Goal: Feedback & Contribution: Submit feedback/report problem

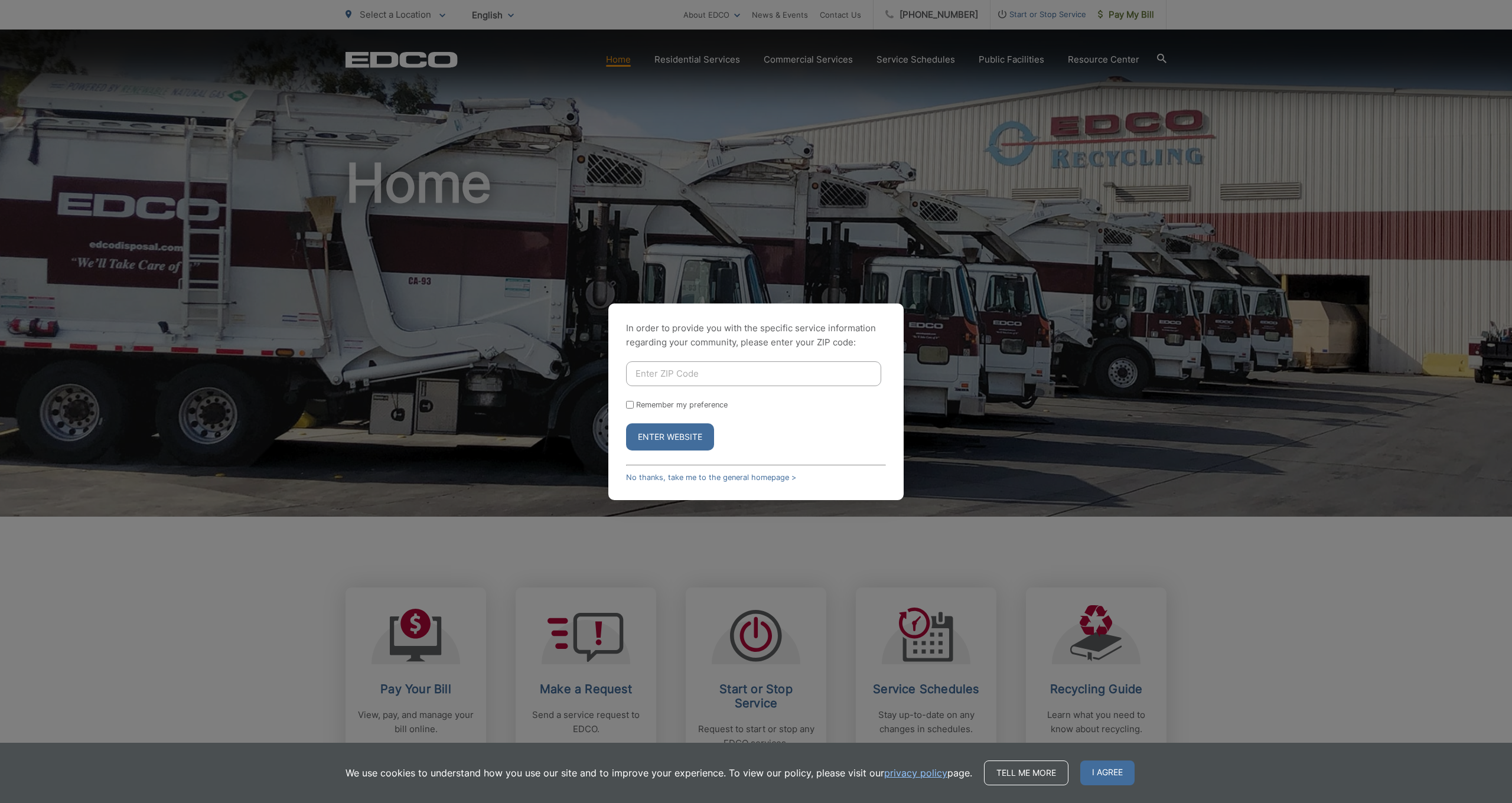
click at [638, 367] on input "Enter ZIP Code" at bounding box center [754, 374] width 255 height 25
type input "92040"
click at [632, 403] on input "Remember my preference" at bounding box center [630, 405] width 8 height 8
checkbox input "true"
click at [679, 435] on button "Enter Website" at bounding box center [670, 437] width 88 height 27
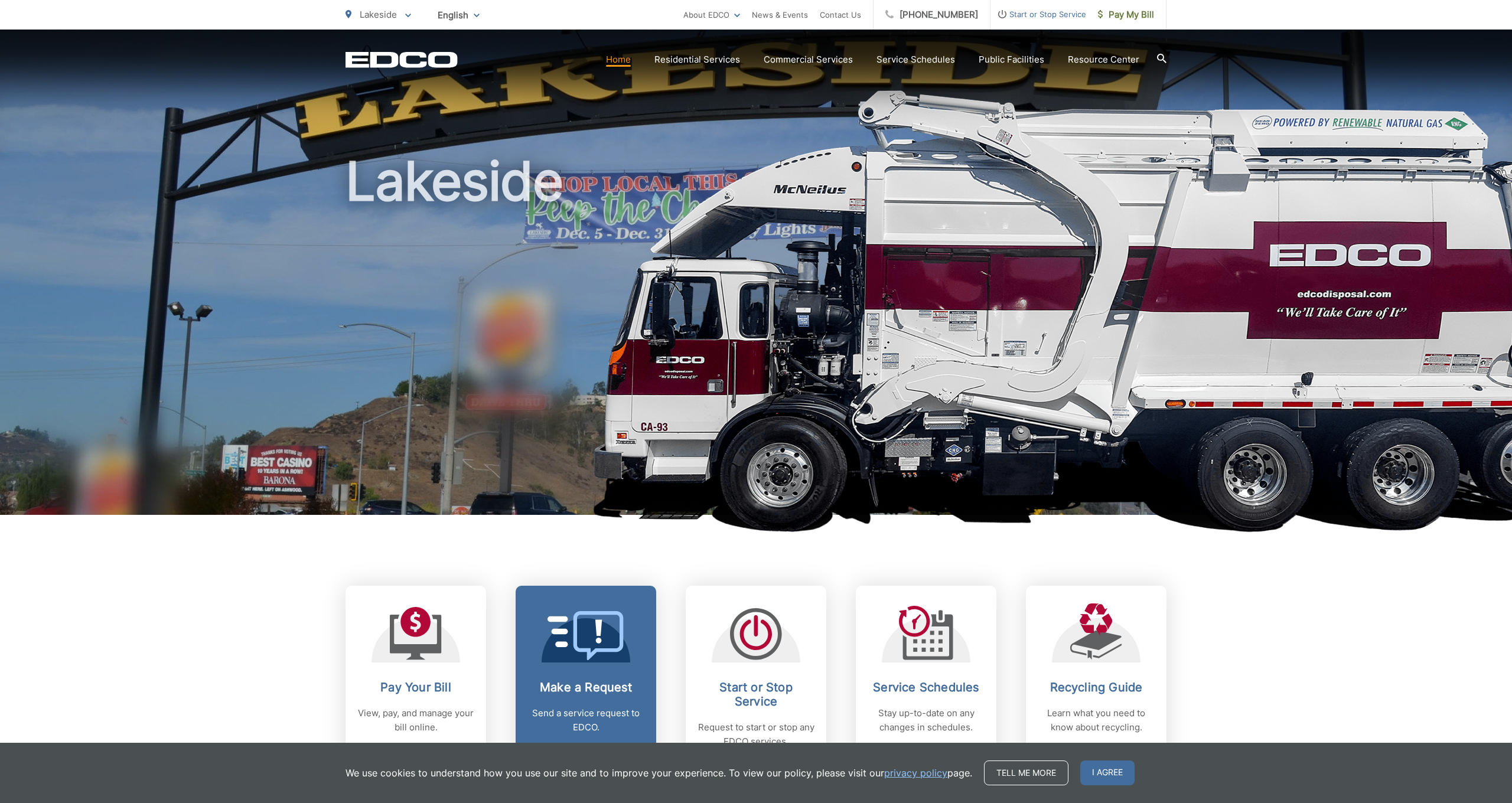
scroll to position [2, 1]
click at [593, 637] on icon at bounding box center [586, 636] width 77 height 49
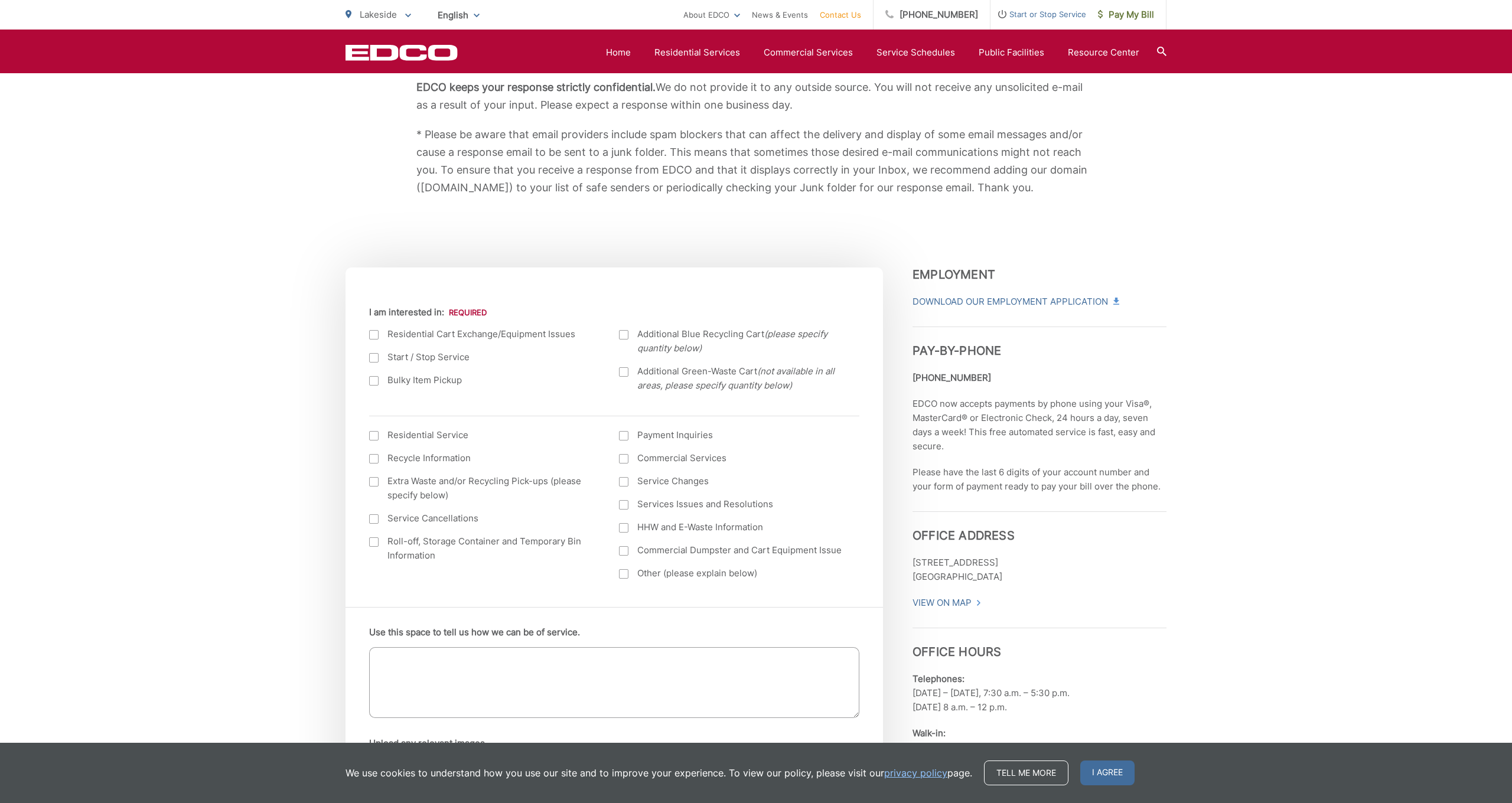
scroll to position [230, 0]
click at [374, 333] on div at bounding box center [374, 334] width 9 height 9
click at [0, 0] on input "I am interested in:" at bounding box center [0, 0] width 0 height 0
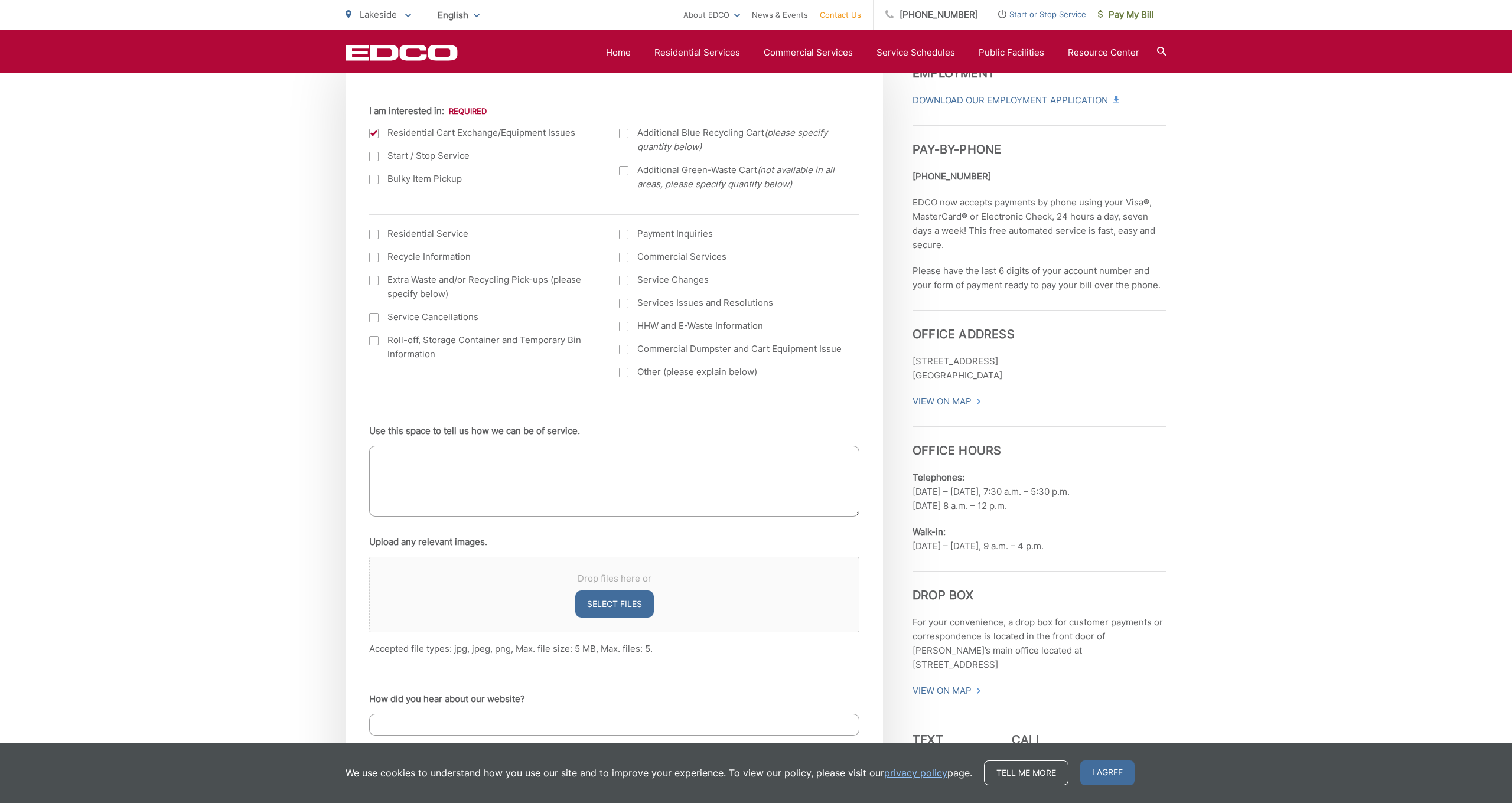
scroll to position [447, 0]
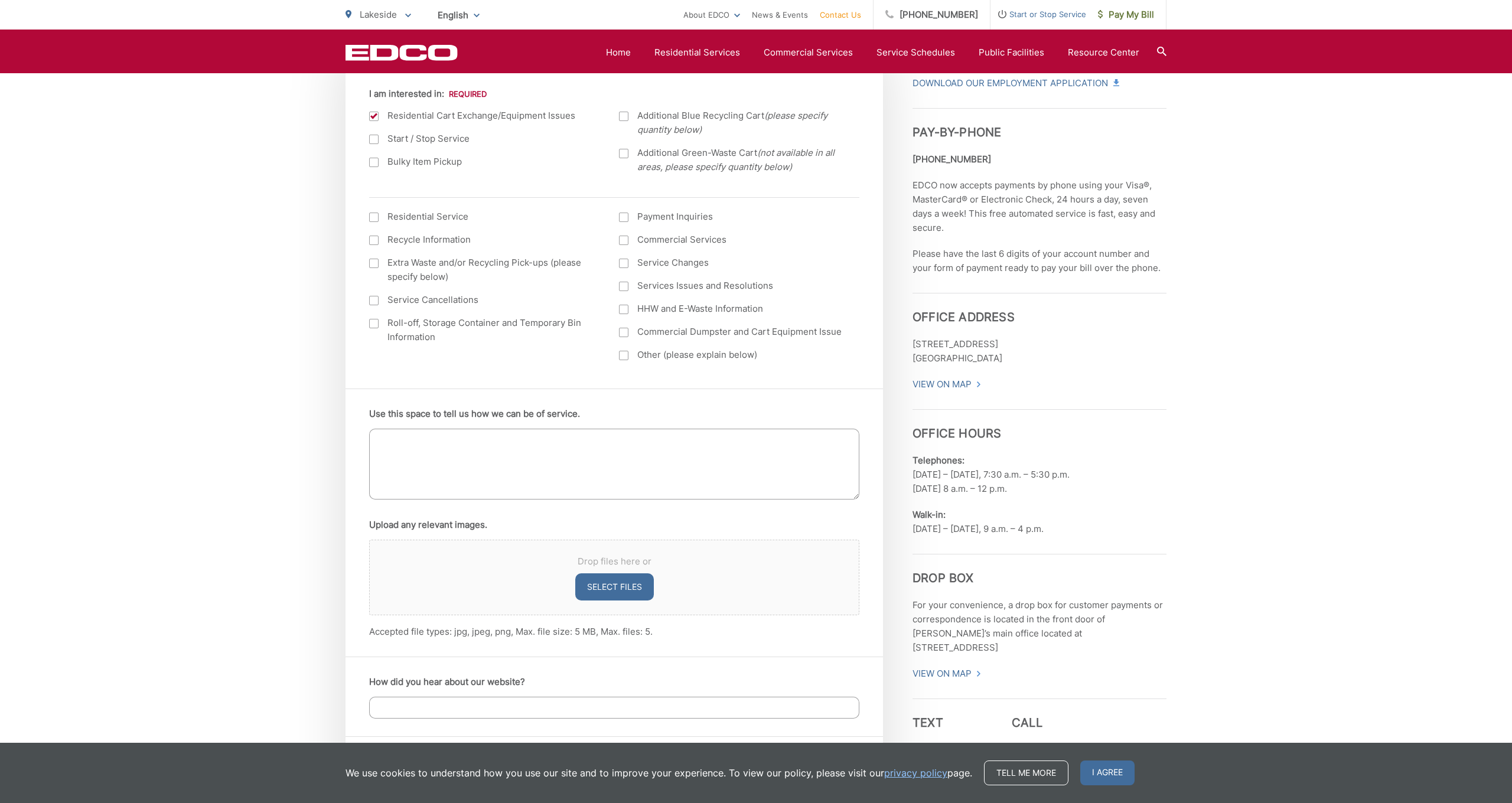
drag, startPoint x: 374, startPoint y: 436, endPoint x: 488, endPoint y: 471, distance: 119.3
click at [375, 436] on textarea "Use this space to tell us how we can be of service." at bounding box center [614, 463] width 490 height 71
click at [381, 437] on textarea "the lid on my blue recycling bin has been almost torn off by your trucks. Pleas…" at bounding box center [614, 463] width 490 height 71
click at [469, 449] on textarea "The lid on my blue recycling bin has been almost torn off by your trucks. Pleas…" at bounding box center [614, 463] width 490 height 71
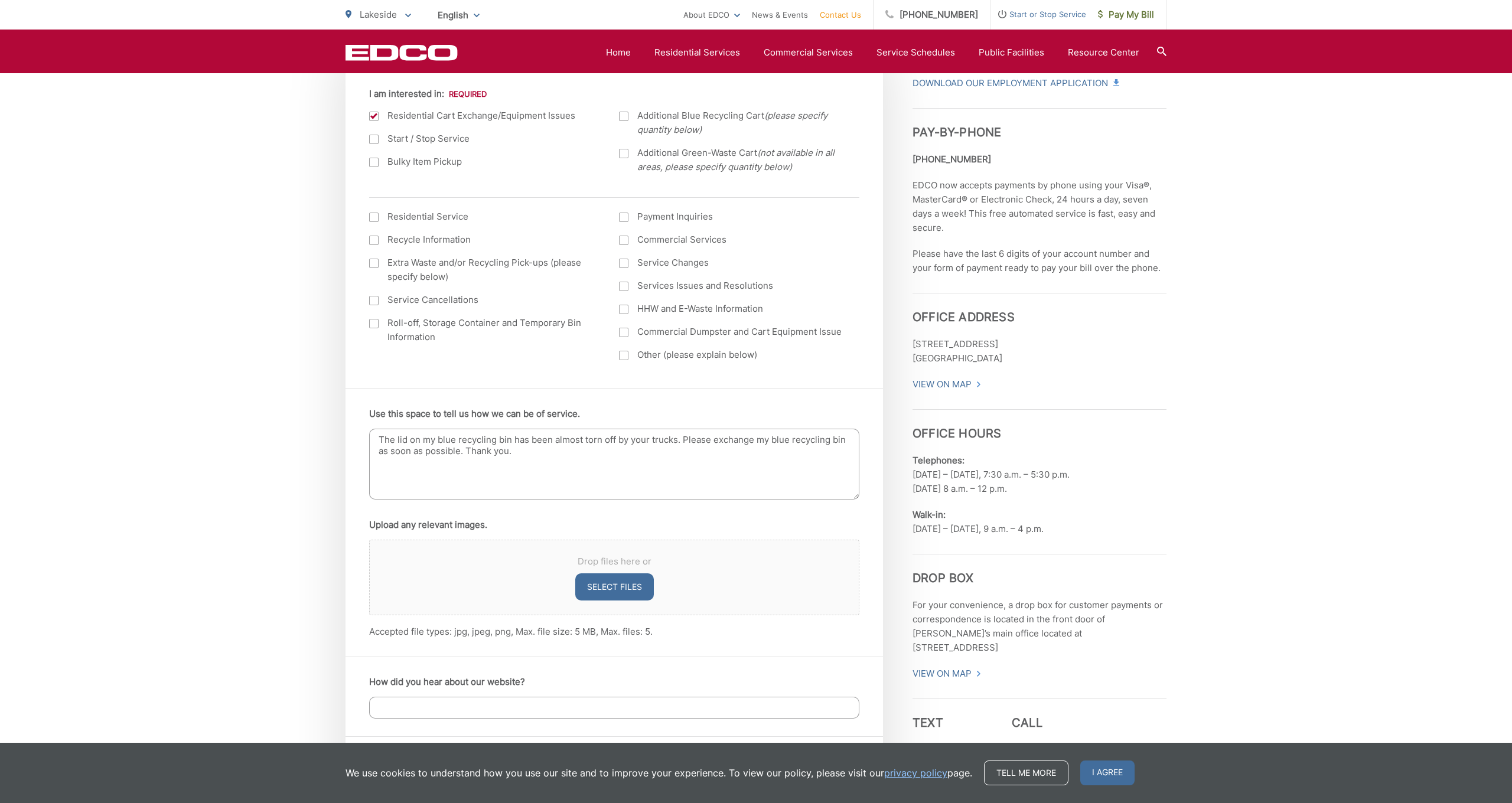
drag, startPoint x: 382, startPoint y: 463, endPoint x: 448, endPoint y: 467, distance: 66.1
click at [382, 463] on textarea "The lid on my blue recycling bin has been almost torn off by your trucks. Pleas…" at bounding box center [614, 463] width 490 height 71
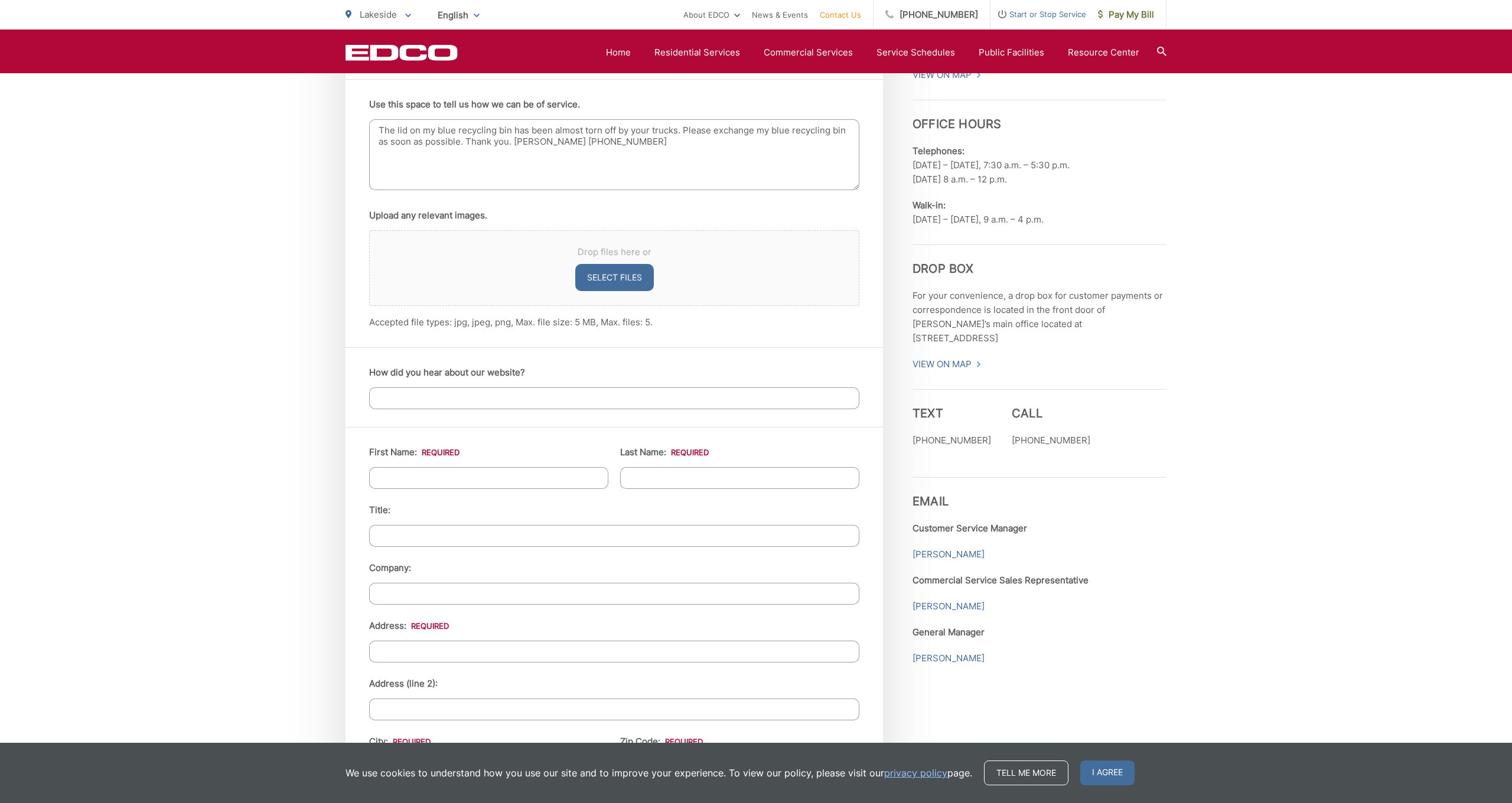
scroll to position [752, 0]
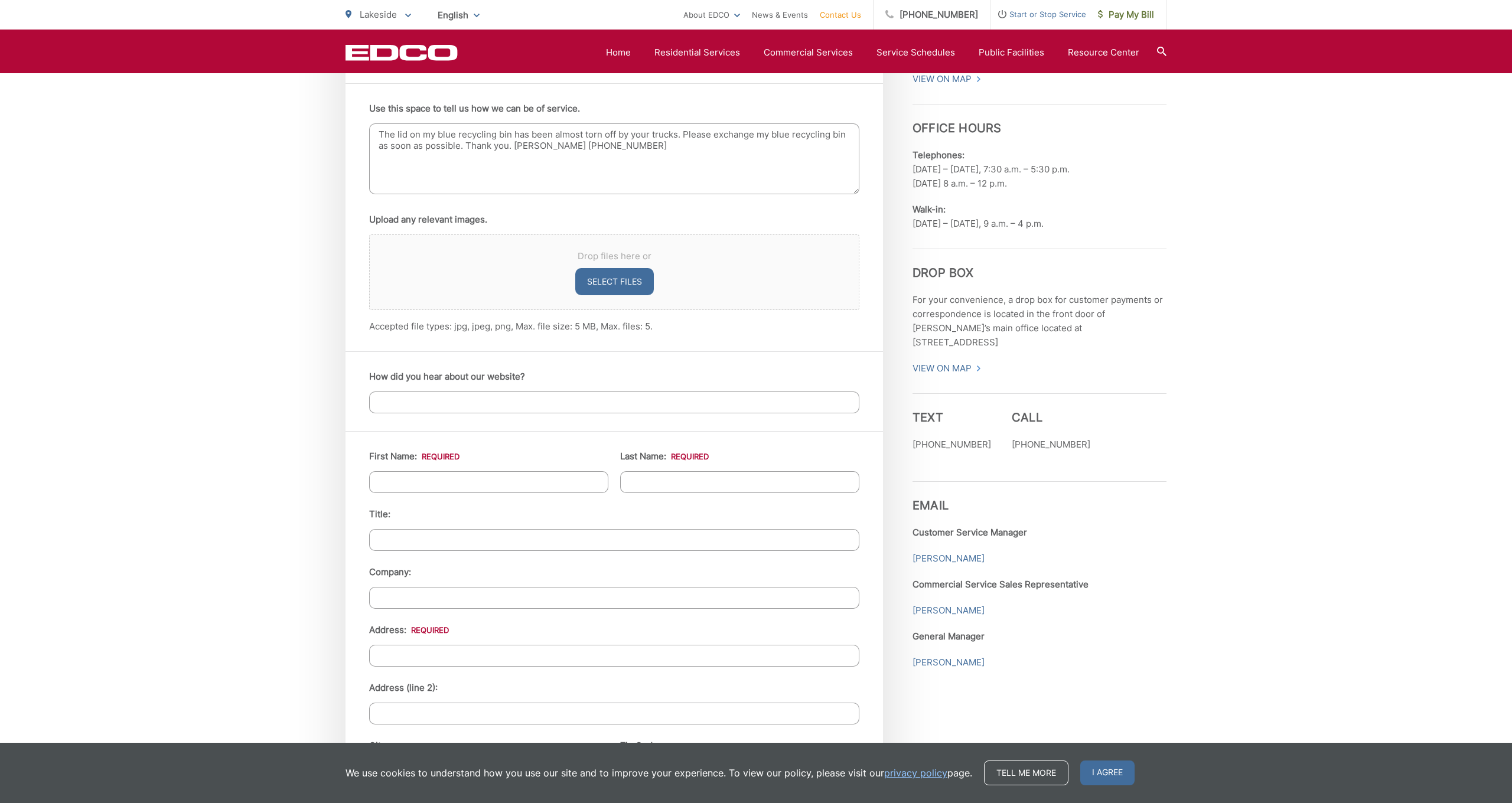
type textarea "The lid on my blue recycling bin has been almost torn off by your trucks. Pleas…"
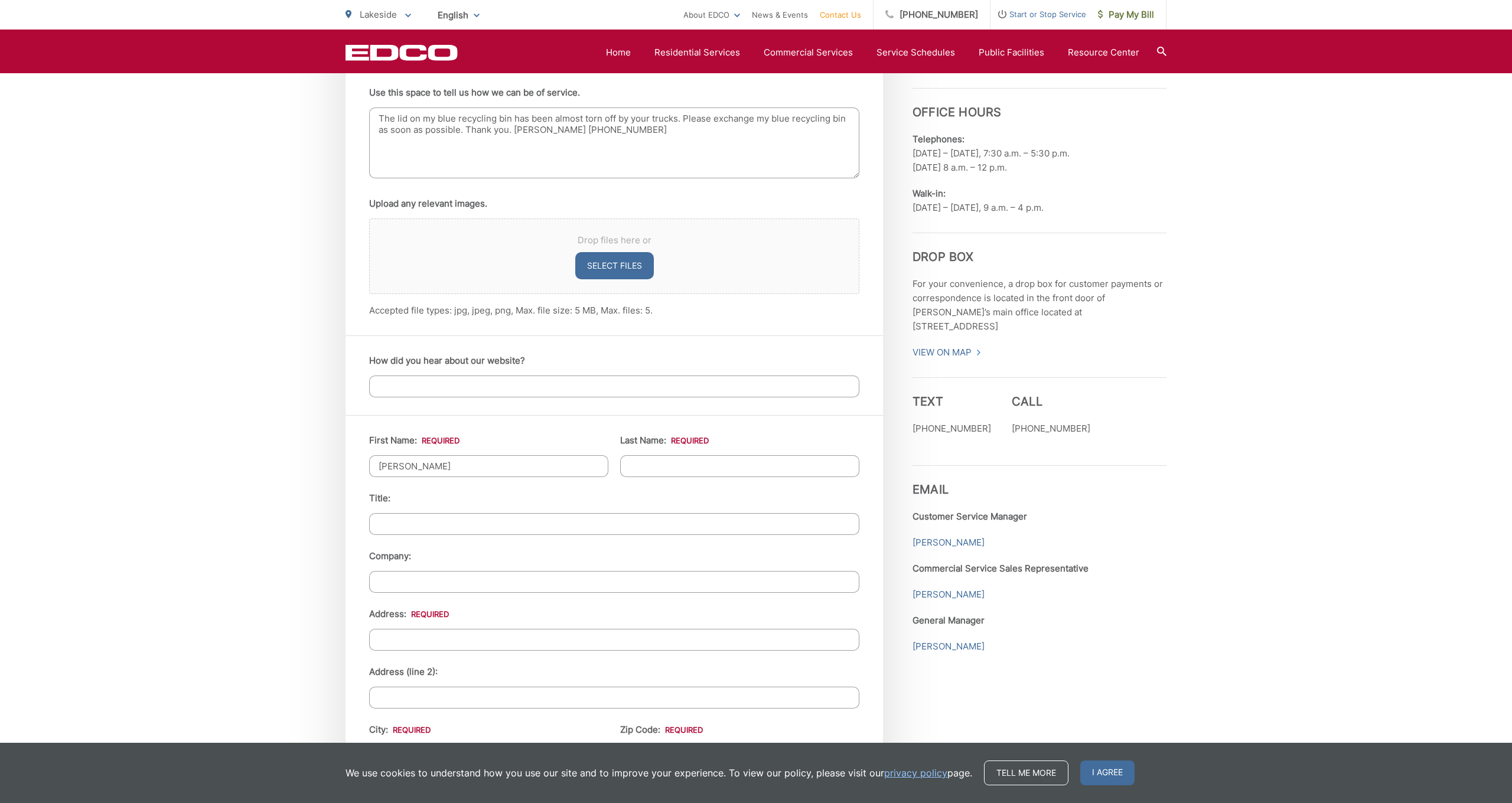
type input "Randall"
type input "Hall"
drag, startPoint x: 381, startPoint y: 637, endPoint x: 446, endPoint y: 642, distance: 65.2
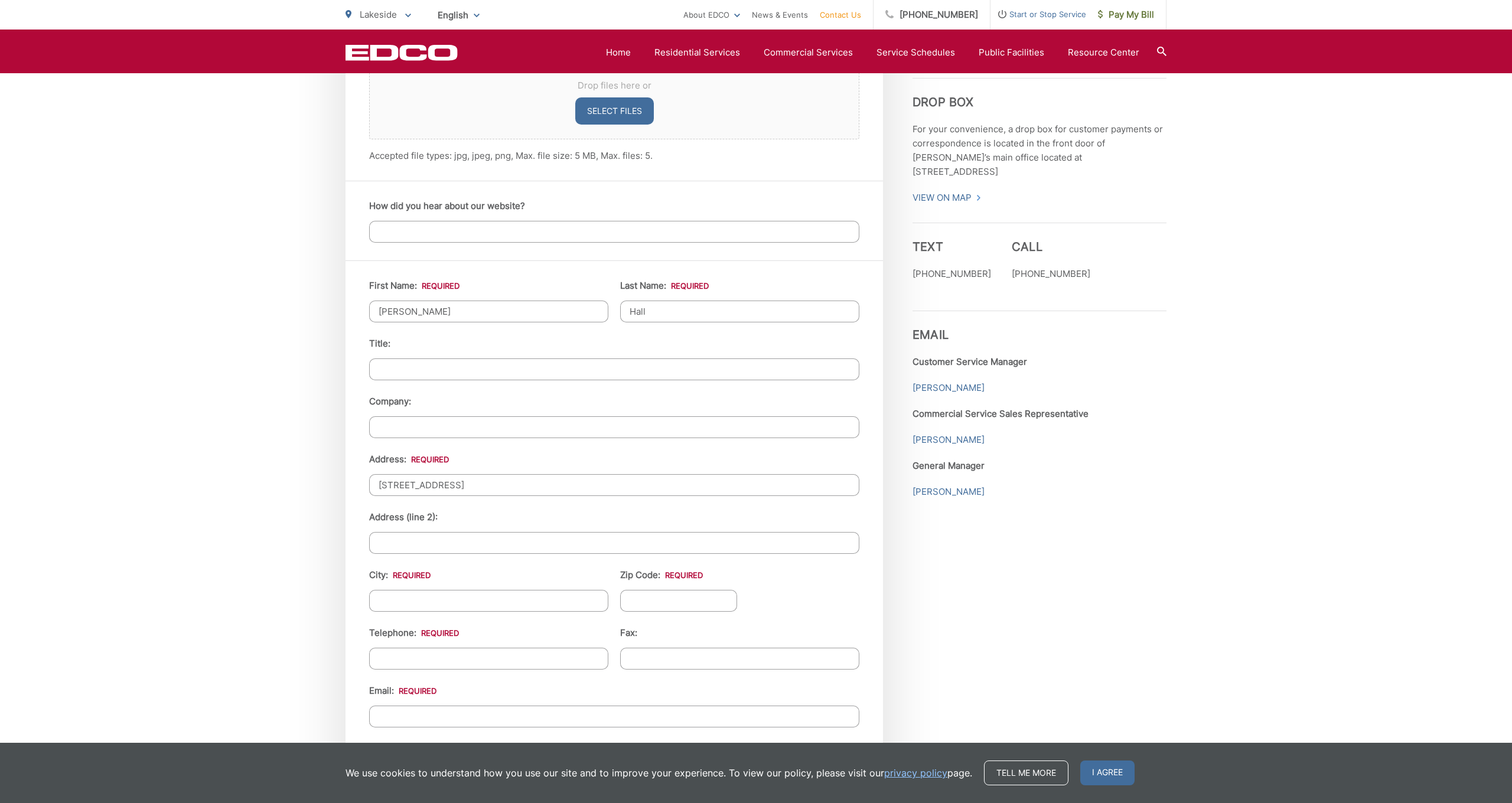
scroll to position [928, 0]
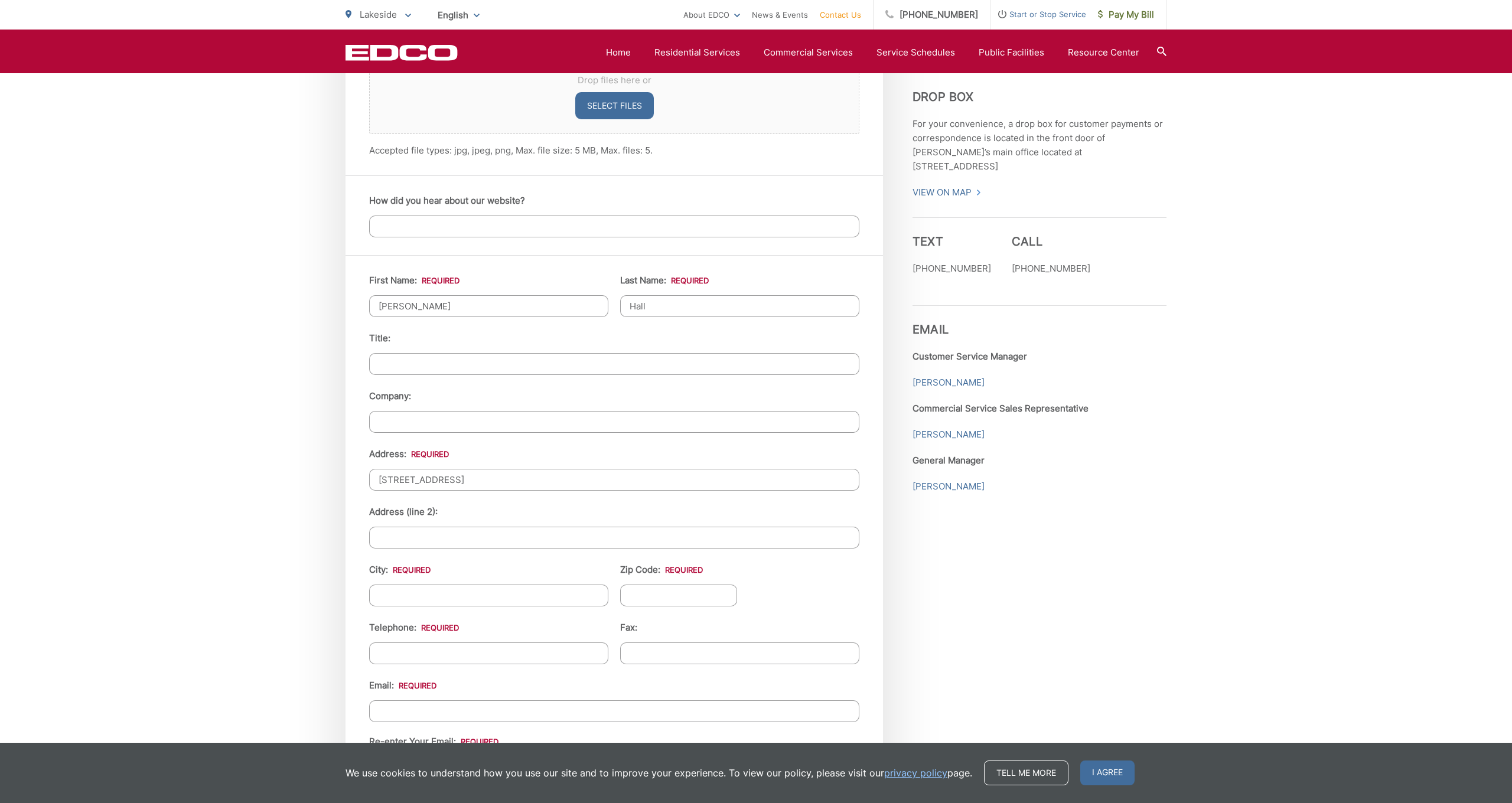
type input "12110 Coping Place"
type input "Lakeside"
drag, startPoint x: 638, startPoint y: 595, endPoint x: 677, endPoint y: 606, distance: 40.5
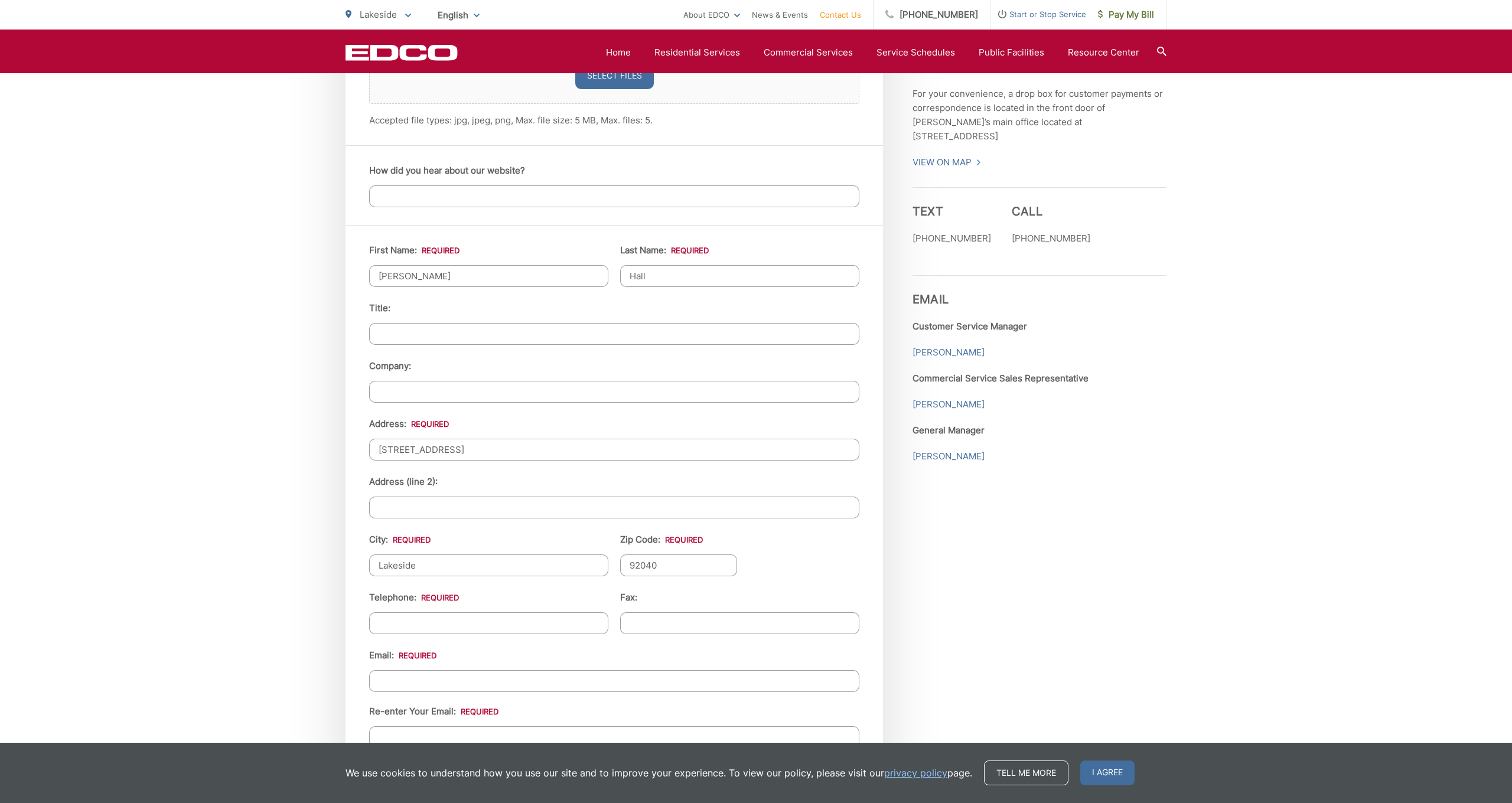
type input "92040"
drag, startPoint x: 377, startPoint y: 622, endPoint x: 391, endPoint y: 624, distance: 14.1
type input "(619) 707-4432"
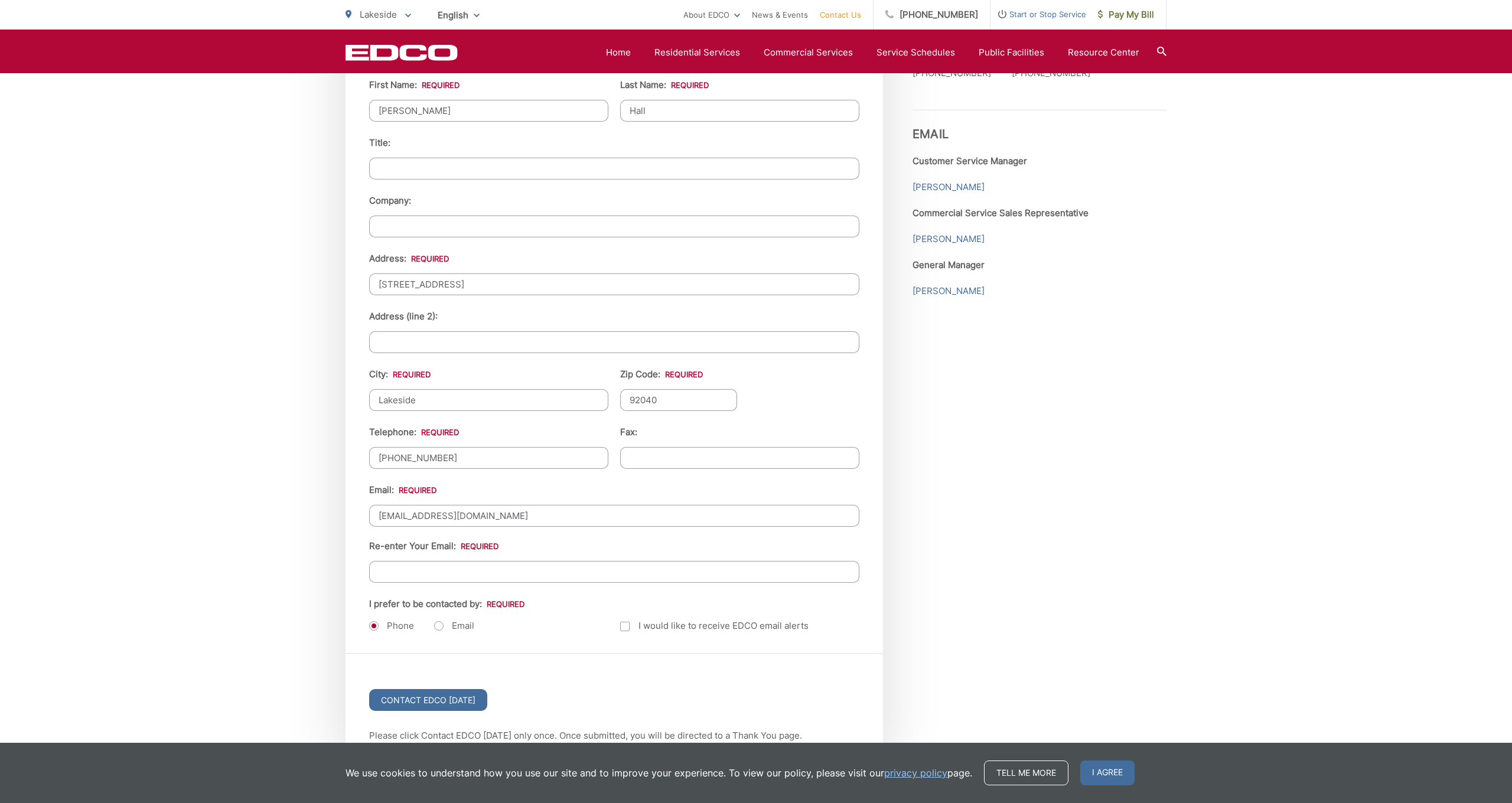
scroll to position [1125, 0]
type input "rmhall1970@gmail.com"
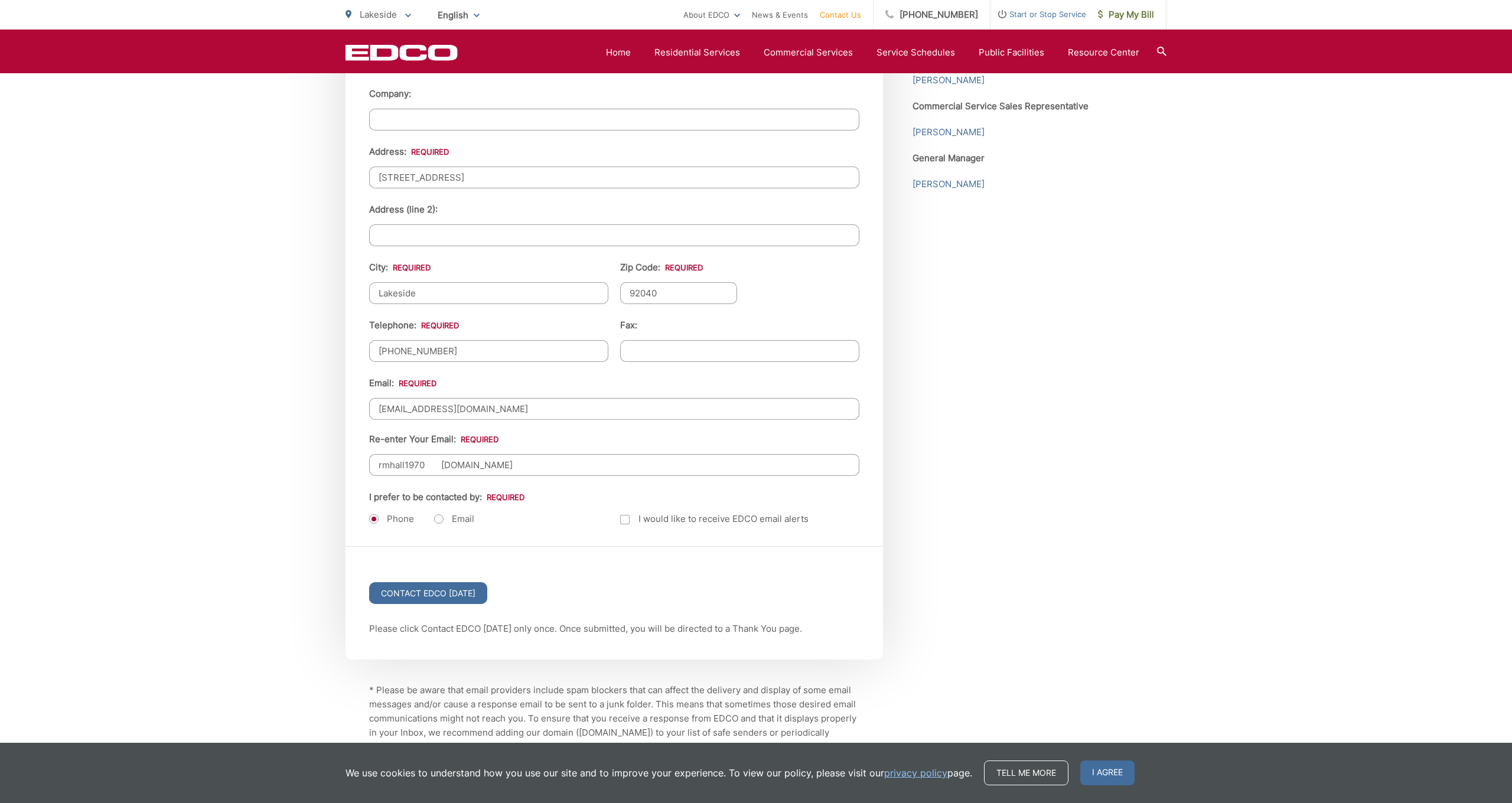
scroll to position [1231, 0]
type input "rmhall1970 2gmail.com"
click at [427, 592] on input "Contact EDCO Today" at bounding box center [428, 593] width 118 height 22
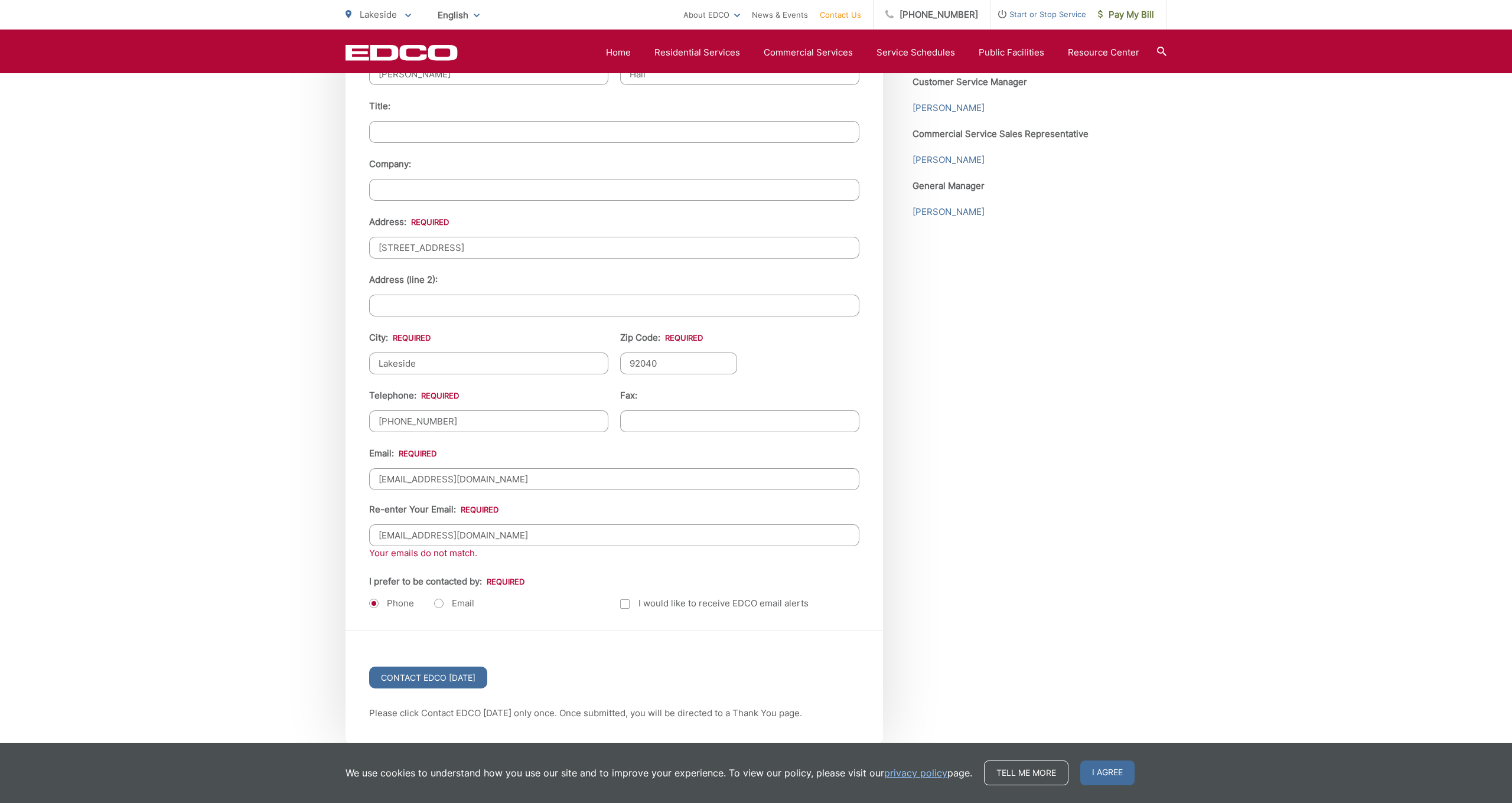
scroll to position [1200, 1]
type input "rmhall1970@gmail.com"
click at [556, 573] on ul "First Name: * Randall Last Name: * Hall Title: Company: Address: * 12110 Coping…" at bounding box center [614, 330] width 490 height 571
click at [434, 551] on div "Your emails do not match." at bounding box center [614, 550] width 490 height 14
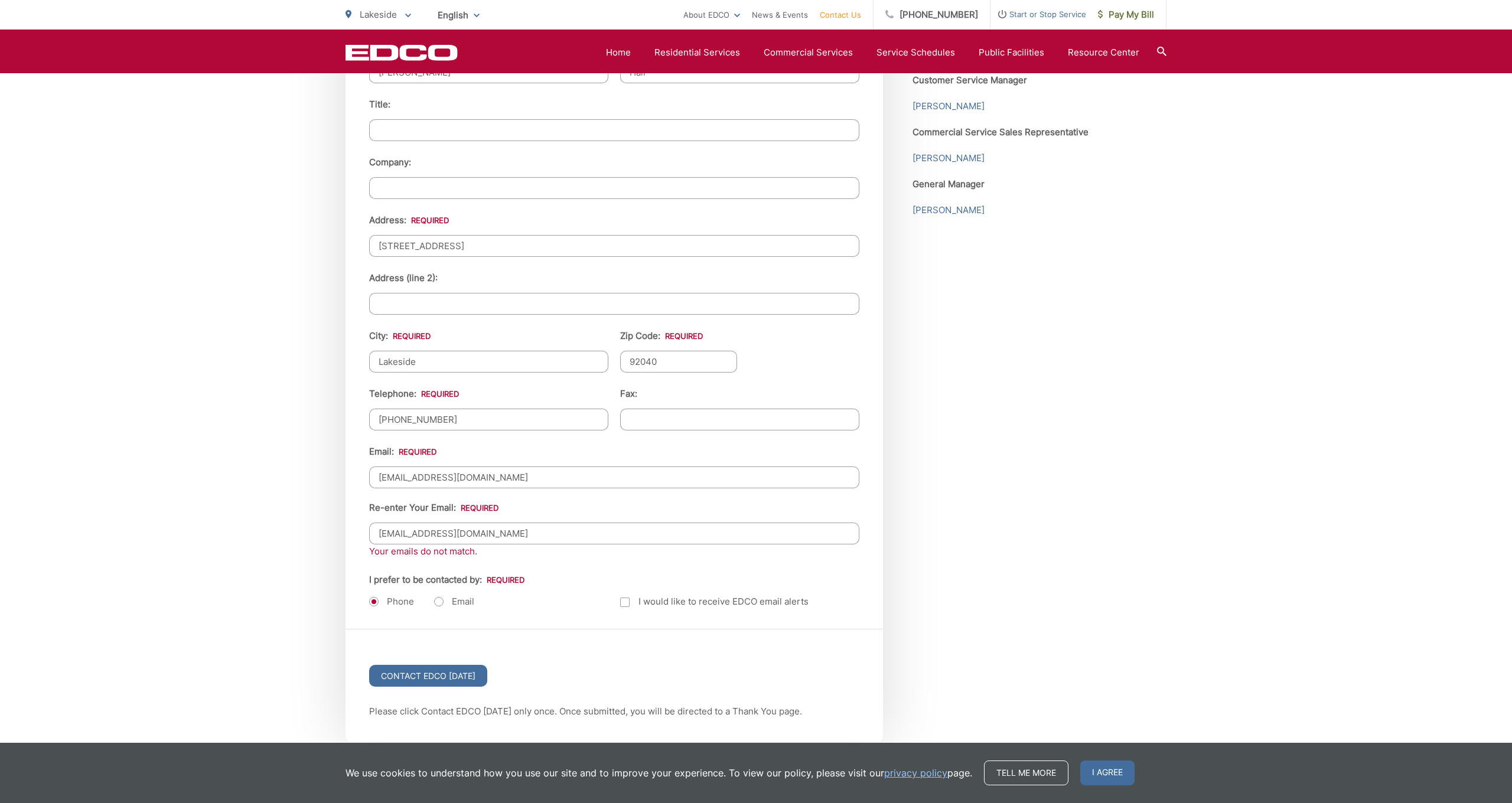
scroll to position [1205, 0]
click at [412, 673] on input "Contact EDCO Today" at bounding box center [428, 675] width 118 height 22
